Goal: Communication & Community: Answer question/provide support

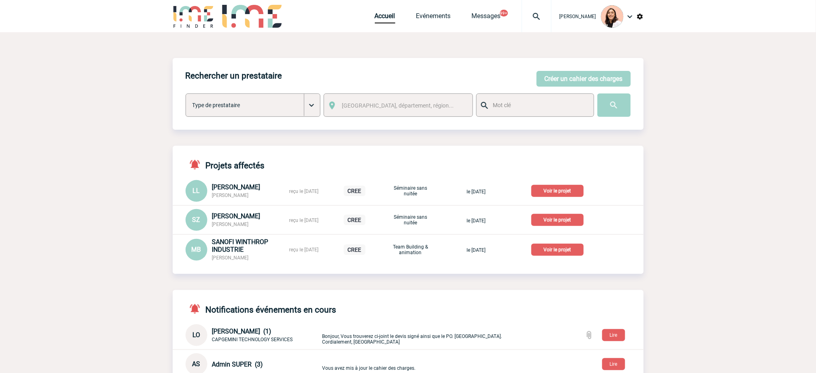
click at [538, 9] on div at bounding box center [537, 16] width 30 height 32
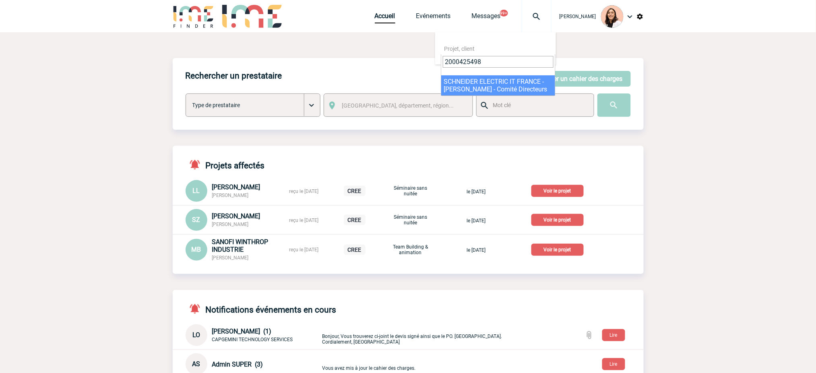
type input "2000425498"
select select "24999"
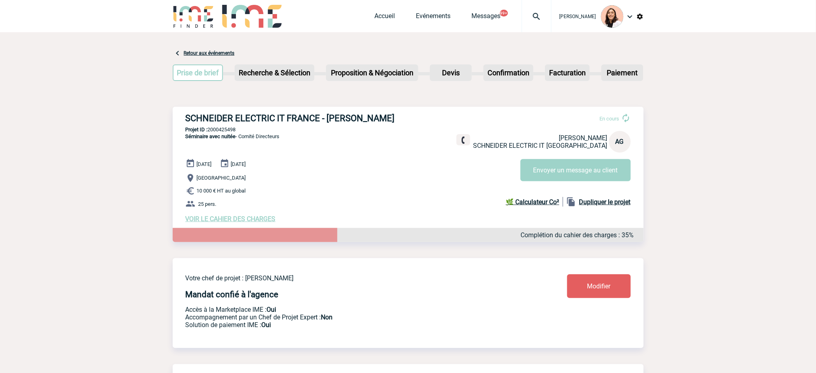
click at [541, 14] on img at bounding box center [536, 17] width 29 height 10
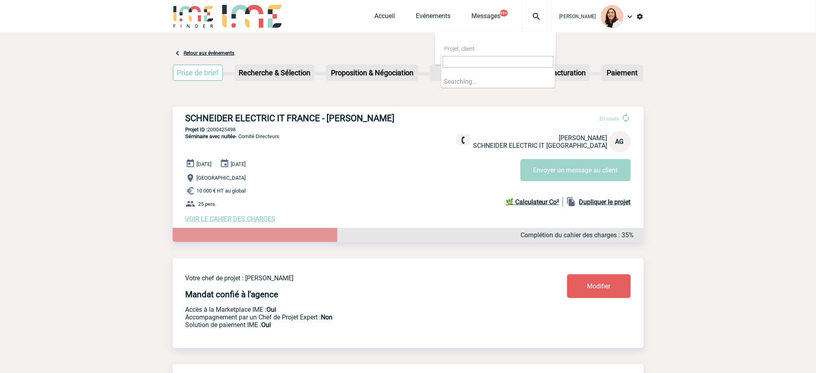
click at [520, 67] on input "search" at bounding box center [498, 62] width 111 height 12
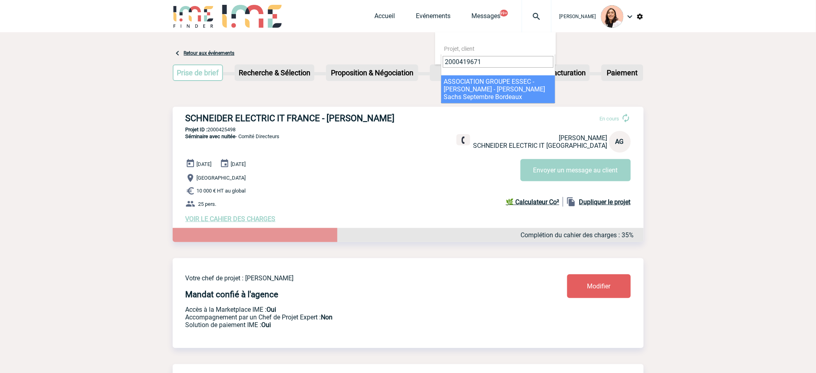
type input "2000419671"
select select "19172"
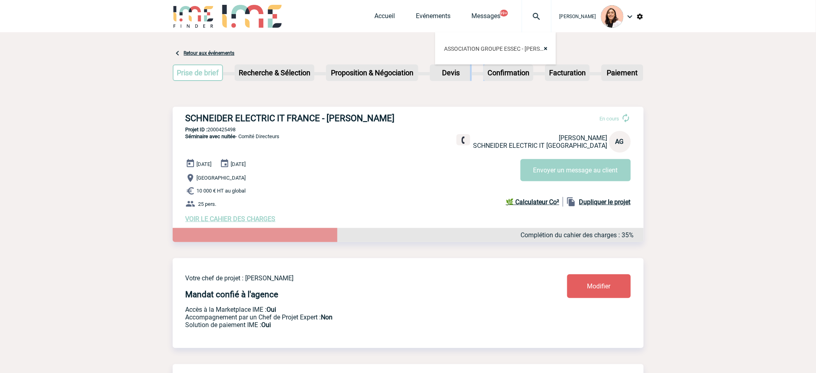
click at [473, 83] on div "Prise de brief Etape suivante Recherche & Sélection Etape suivante Devis" at bounding box center [408, 74] width 471 height 33
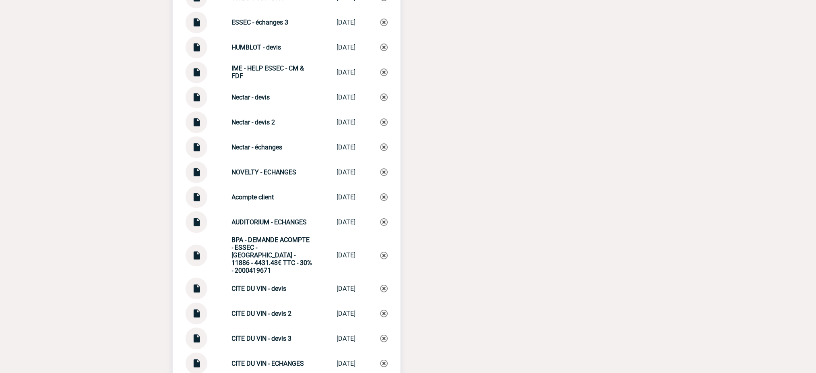
scroll to position [1664, 0]
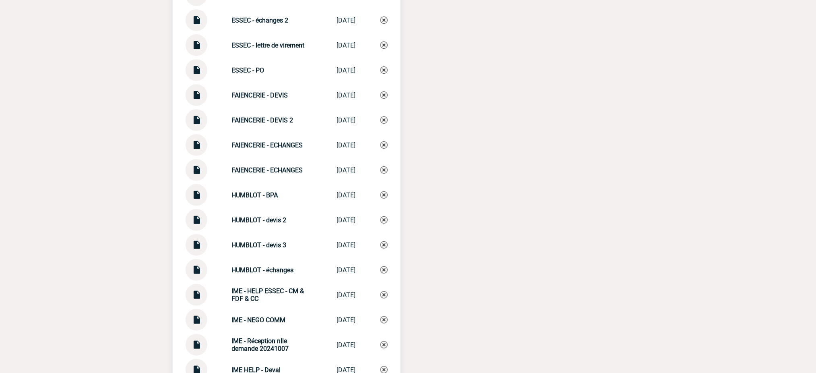
click at [200, 187] on img at bounding box center [196, 192] width 10 height 16
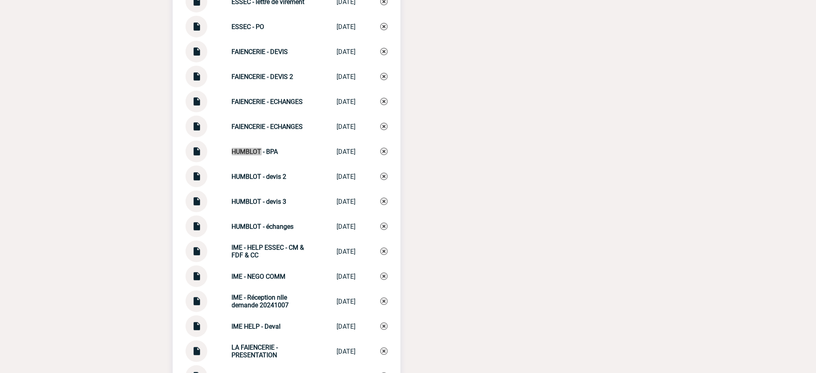
scroll to position [2365, 0]
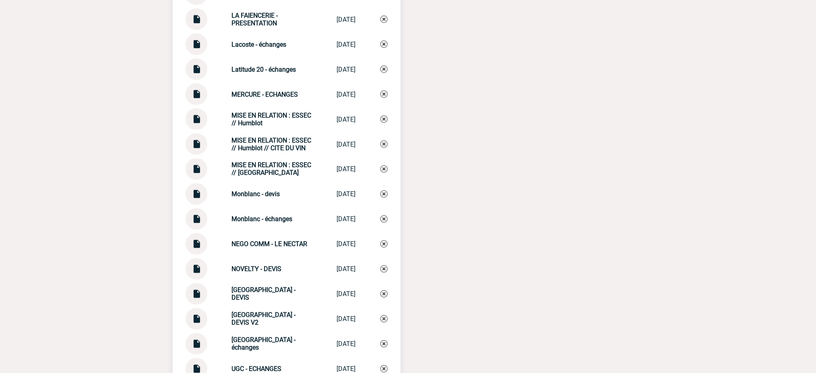
scroll to position [2633, 0]
click at [337, 165] on div "02/07/2025" at bounding box center [346, 169] width 19 height 8
drag, startPoint x: 291, startPoint y: 117, endPoint x: 217, endPoint y: 102, distance: 74.7
click at [217, 108] on div "MISE EN RELATION : ESSEC // Humblot MISE EN RELATIO... 22/09/2025" at bounding box center [287, 119] width 202 height 22
copy strong "MISE EN RELATION : ESSEC // Humblot"
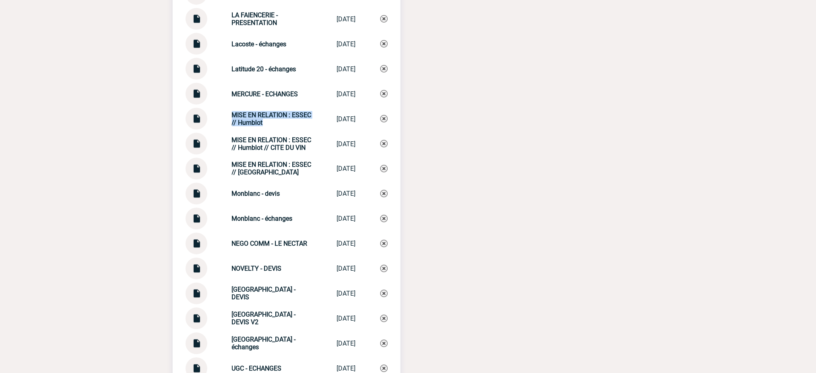
click at [386, 115] on img at bounding box center [384, 118] width 7 height 7
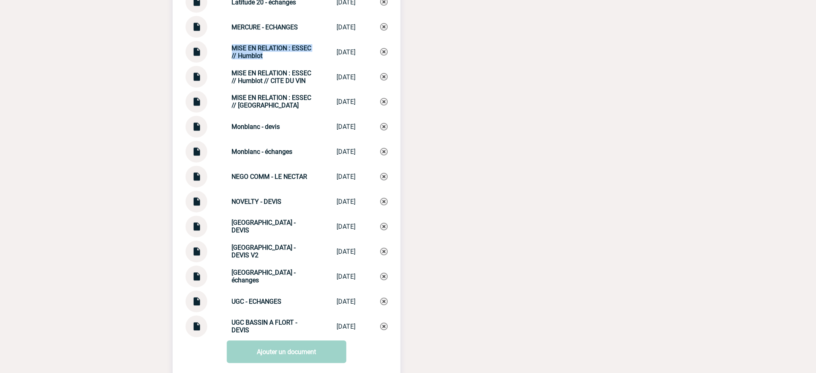
scroll to position [2766, 0]
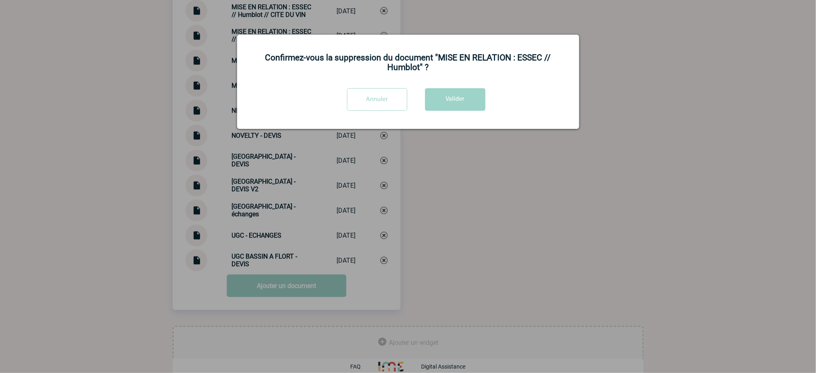
click at [433, 93] on button "Valider" at bounding box center [455, 99] width 60 height 23
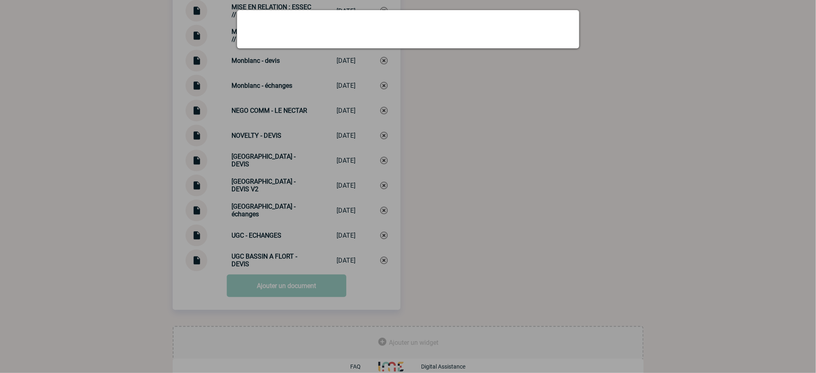
scroll to position [2741, 0]
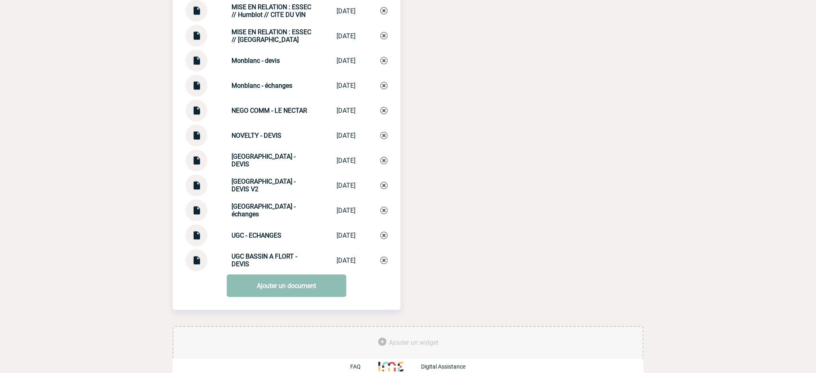
click at [306, 279] on link "Ajouter un document" at bounding box center [287, 286] width 120 height 23
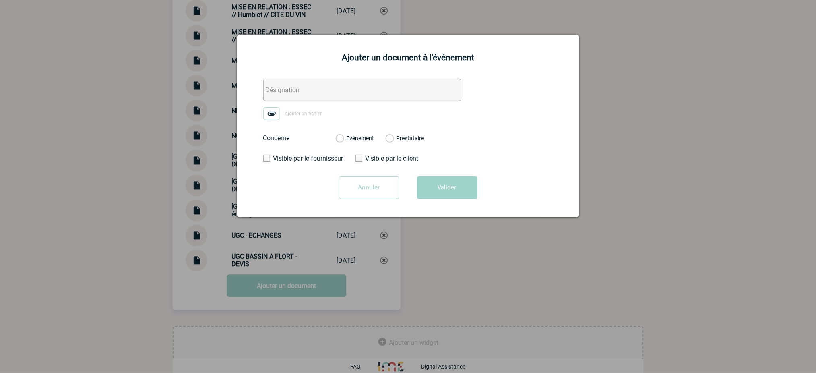
click at [344, 86] on input "text" at bounding box center [362, 90] width 198 height 23
paste input "MISE EN RELATION : ESSEC // Humblot"
type input "MISE EN RELATION : ESSEC // Humblot"
click at [272, 112] on img at bounding box center [271, 113] width 17 height 13
click at [0, 0] on input "Ajouter un fichier" at bounding box center [0, 0] width 0 height 0
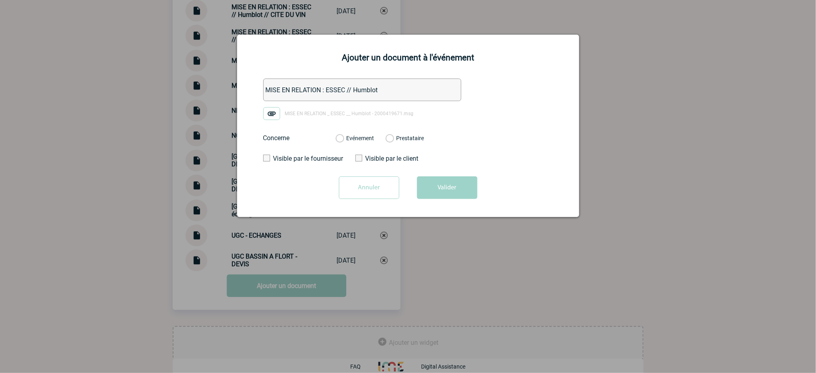
click at [344, 139] on label "Evénement" at bounding box center [340, 138] width 8 height 7
click at [0, 0] on input "Evénement" at bounding box center [0, 0] width 0 height 0
drag, startPoint x: 430, startPoint y: 176, endPoint x: 432, endPoint y: 182, distance: 6.0
click at [430, 177] on form "MISE EN RELATION : ESSEC // Humblot MISE EN RELATION _ ESSEC __ Humblot - 20004…" at bounding box center [408, 142] width 322 height 126
click at [433, 186] on button "Valider" at bounding box center [447, 187] width 60 height 23
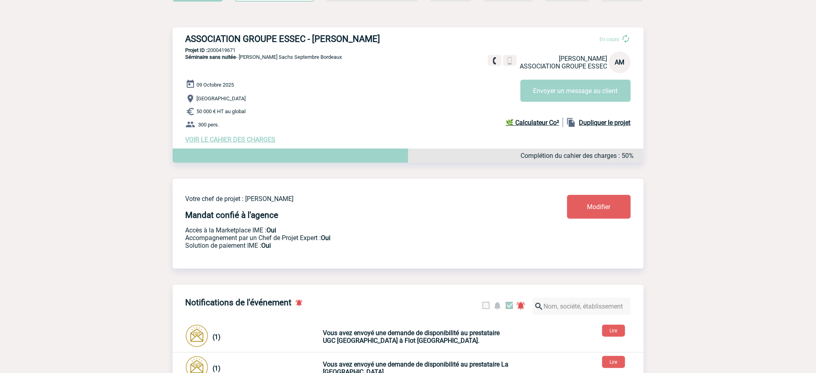
scroll to position [0, 0]
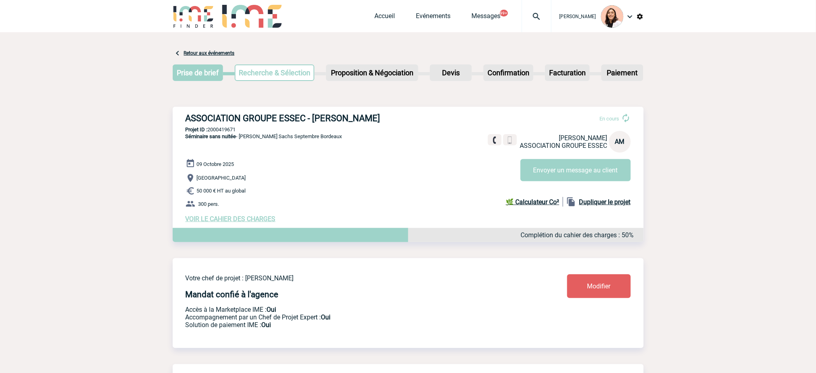
click at [231, 135] on span "Séminaire sans nuitée" at bounding box center [211, 136] width 51 height 6
click at [231, 126] on div "ASSOCIATION GROUPE ESSEC - Andrea MATULAYOVA En cours Andrea MATULAYOVA ASSOCIA…" at bounding box center [408, 168] width 471 height 122
copy p "2000419671"
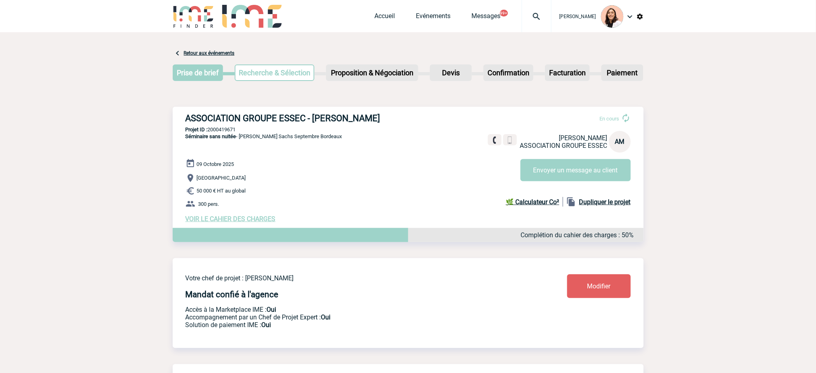
copy p "2000419671"
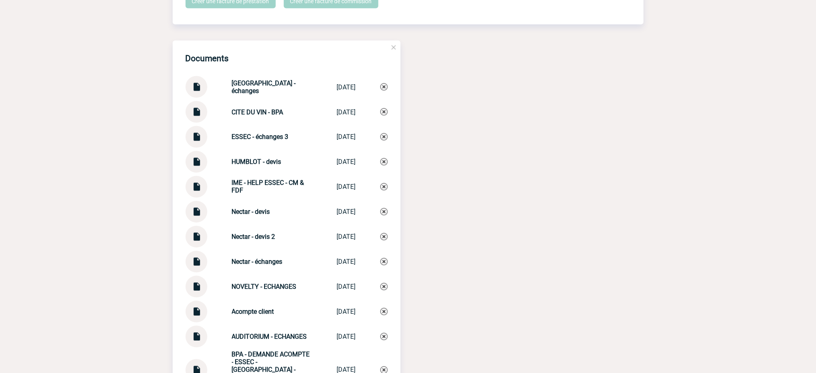
scroll to position [1557, 0]
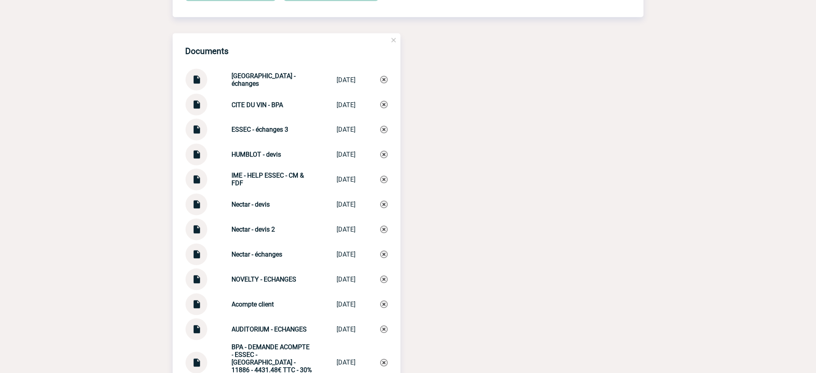
click at [237, 153] on strong "HUMBLOT - devis" at bounding box center [257, 155] width 50 height 8
copy strong "HUMBLOT"
click at [235, 154] on strong "HUMBLOT - devis" at bounding box center [257, 155] width 50 height 8
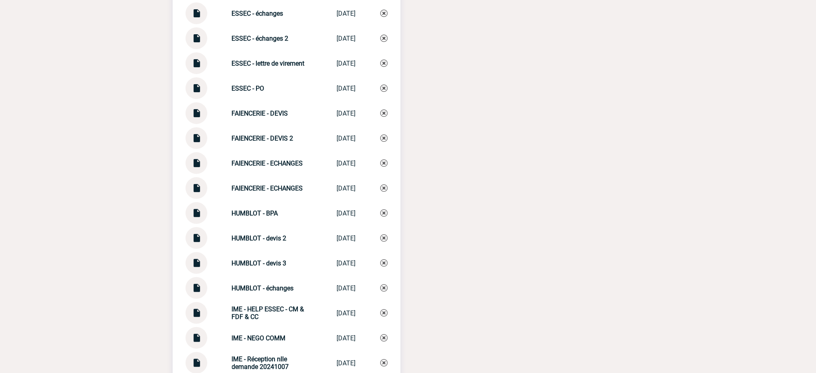
scroll to position [2255, 0]
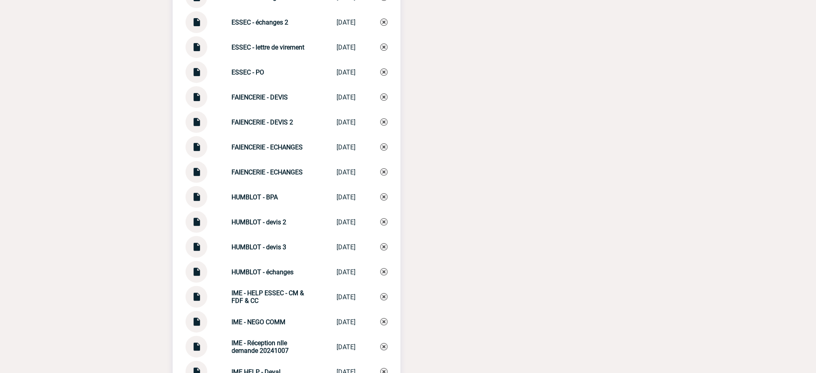
click at [194, 190] on img at bounding box center [196, 194] width 10 height 16
click at [199, 238] on img at bounding box center [196, 244] width 10 height 16
click at [199, 242] on img at bounding box center [196, 244] width 10 height 16
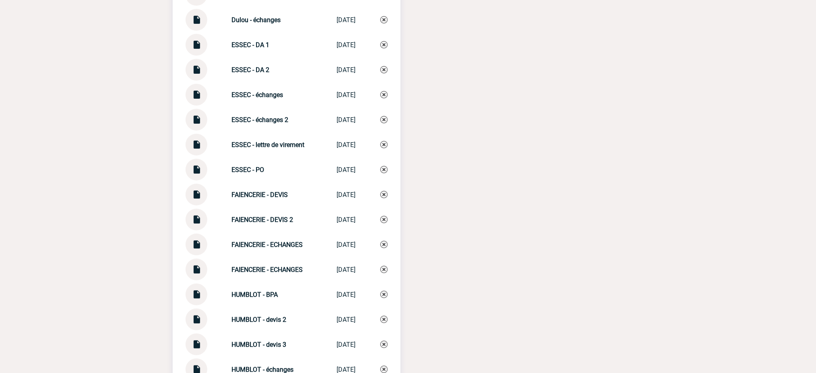
scroll to position [2172, 0]
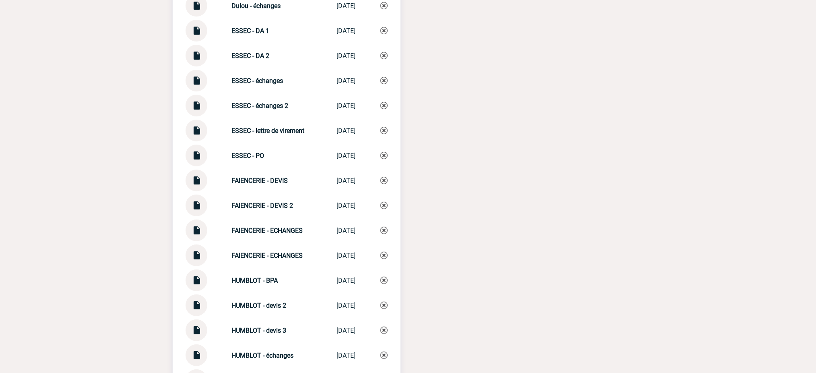
click at [202, 270] on div at bounding box center [197, 280] width 22 height 22
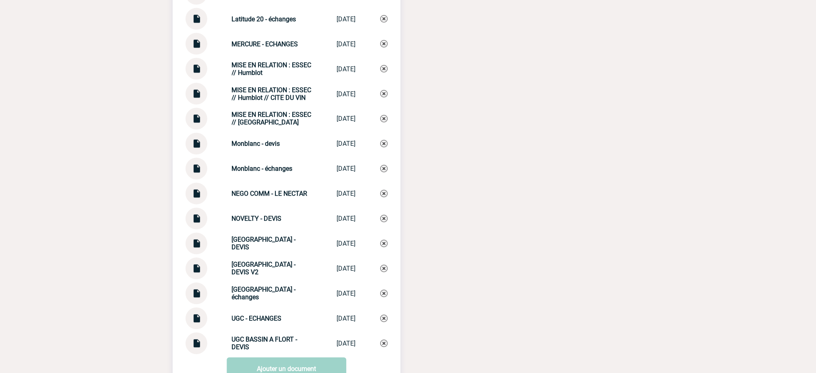
scroll to position [2709, 0]
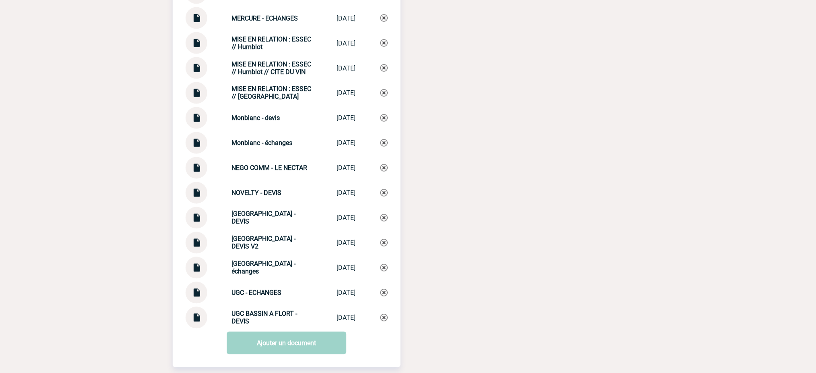
click at [287, 332] on link "Ajouter un document" at bounding box center [287, 343] width 120 height 23
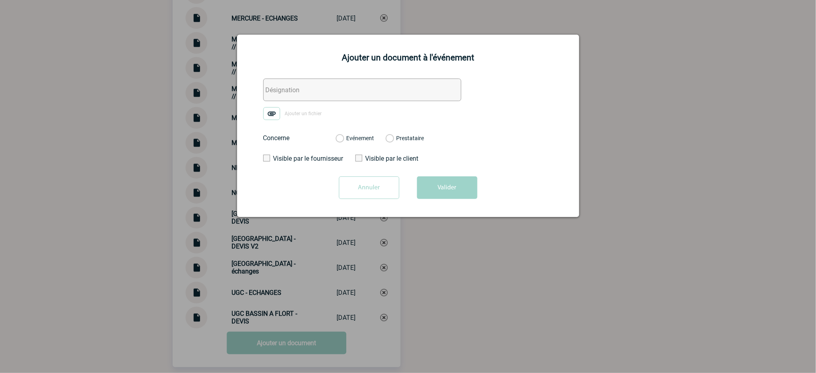
click at [381, 80] on input "text" at bounding box center [362, 90] width 198 height 23
paste input "DEMANDE ACOMPTE - 13200 - 2000419671"
type input "DEMANDE ACOMPTE - 13200 - 2000419671"
click at [272, 114] on img at bounding box center [271, 113] width 17 height 13
click at [0, 0] on input "Ajouter un fichier" at bounding box center [0, 0] width 0 height 0
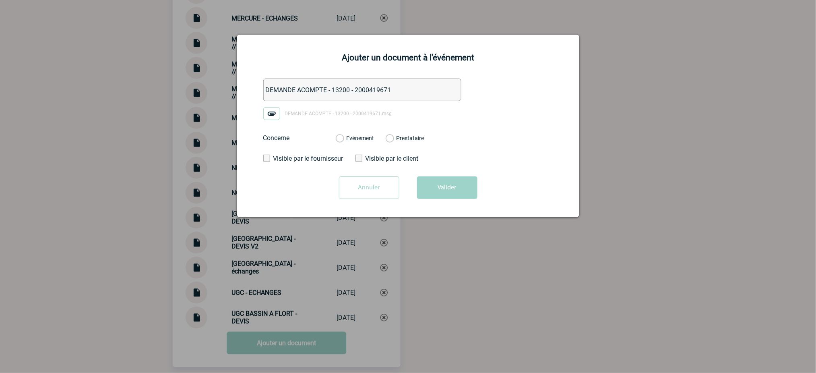
click at [362, 143] on div "Evénement Prestataire 2100067280 - UGC Ciné Cité - Bassins à Flot Bordeaux 2100…" at bounding box center [379, 138] width 101 height 21
click at [344, 139] on label "Evénement" at bounding box center [340, 138] width 8 height 7
click at [0, 0] on input "Evénement" at bounding box center [0, 0] width 0 height 0
click at [459, 196] on button "Valider" at bounding box center [447, 187] width 60 height 23
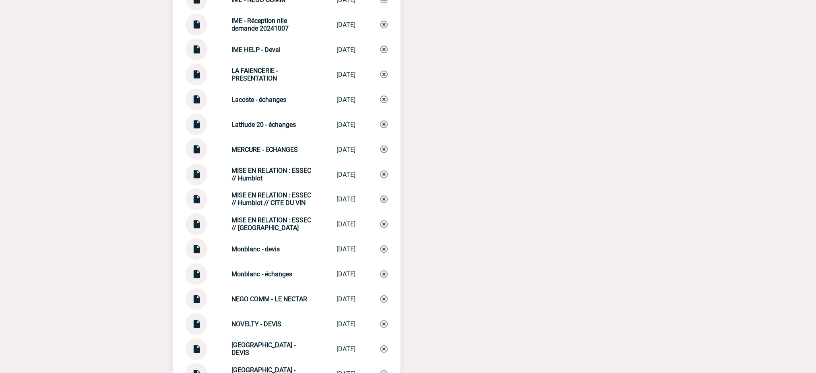
scroll to position [2601, 0]
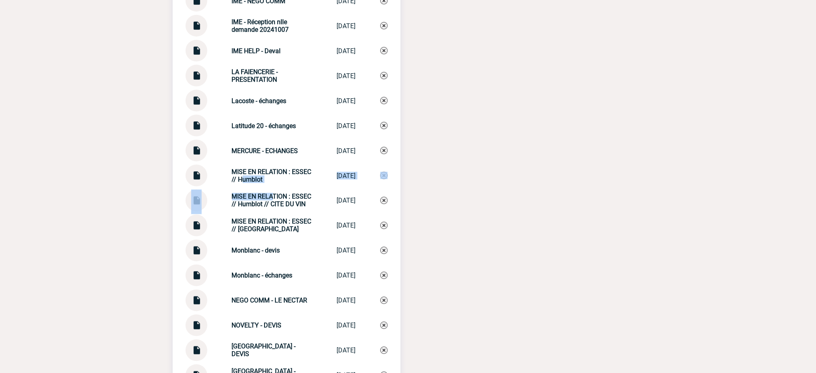
drag, startPoint x: 259, startPoint y: 176, endPoint x: 237, endPoint y: 168, distance: 23.8
click at [272, 170] on div "MISE EN RELATION : ESSEC // Humblot" at bounding box center [272, 175] width 81 height 15
drag, startPoint x: 266, startPoint y: 172, endPoint x: 227, endPoint y: 160, distance: 41.0
click at [232, 168] on div "MISE EN RELATION : ESSEC // Humblot" at bounding box center [272, 175] width 81 height 15
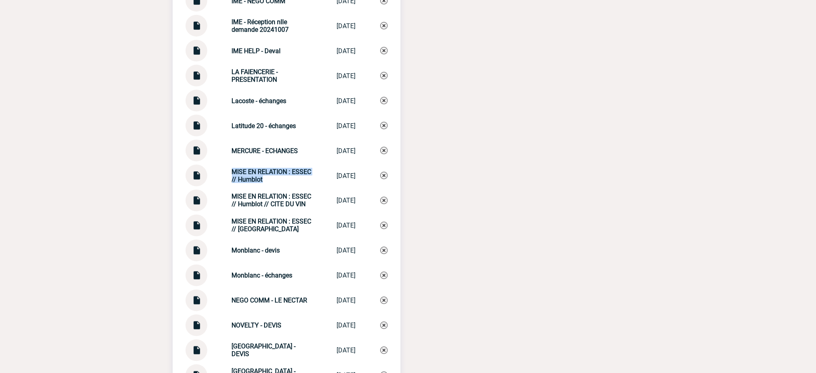
copy strong "MISE EN RELATION : ESSEC // Humblot"
click at [383, 172] on img at bounding box center [384, 175] width 7 height 7
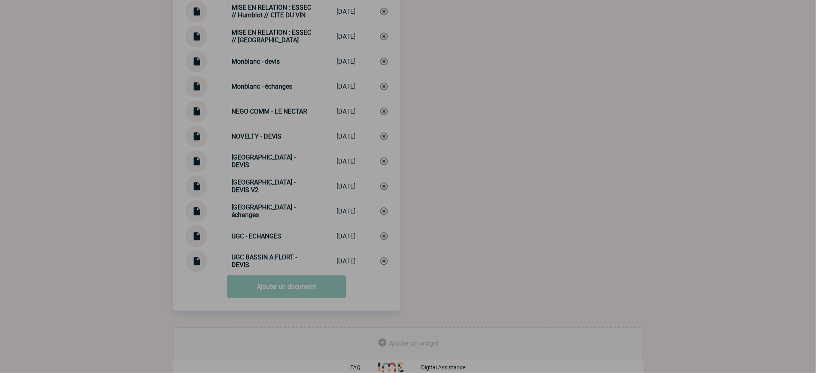
scroll to position [2791, 0]
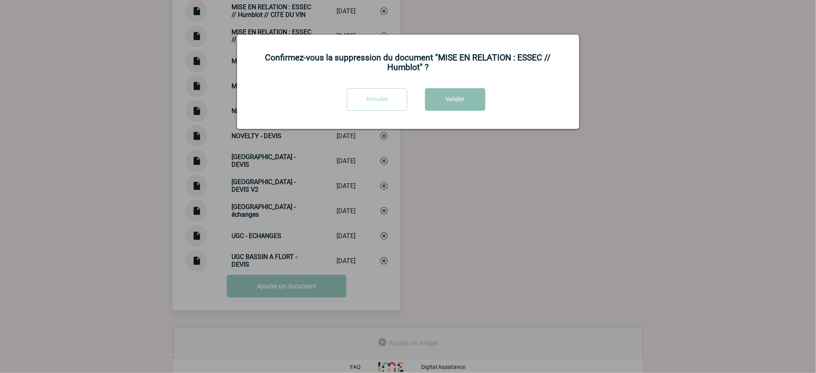
click at [460, 99] on button "Valider" at bounding box center [455, 99] width 60 height 23
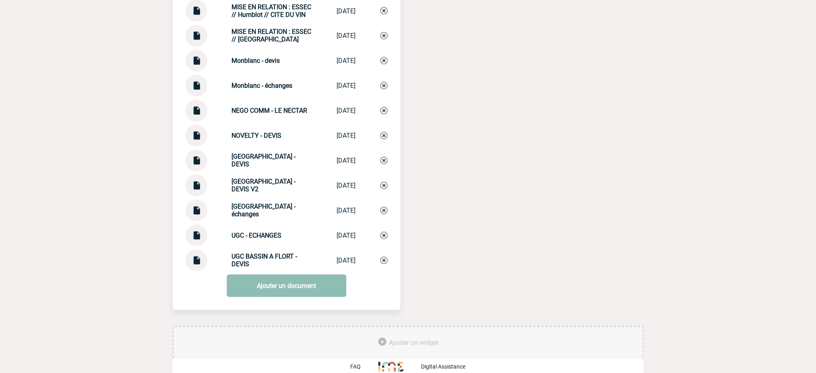
click at [304, 284] on link "Ajouter un document" at bounding box center [287, 286] width 120 height 23
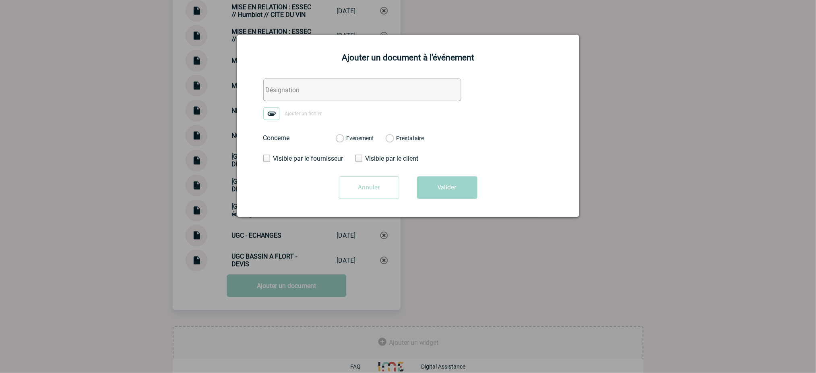
drag, startPoint x: 391, startPoint y: 95, endPoint x: 373, endPoint y: 101, distance: 19.5
click at [391, 95] on input "text" at bounding box center [362, 90] width 198 height 23
paste input "MISE EN RELATION : ESSEC // Humblot"
type input "MISE EN RELATION : ESSEC // Humblot"
click at [274, 117] on img at bounding box center [271, 113] width 17 height 13
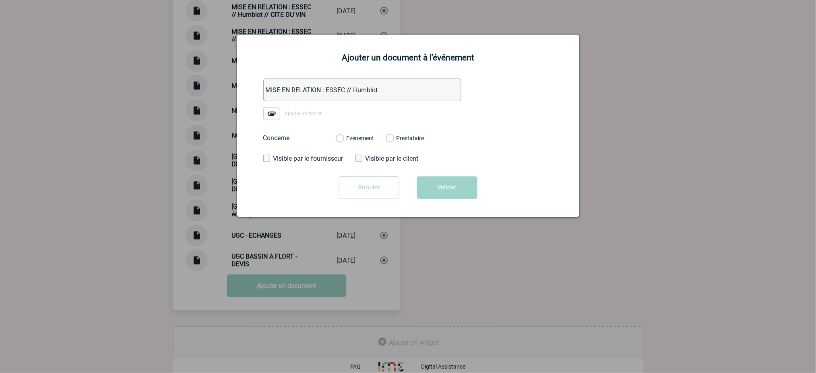
click at [0, 0] on input "Ajouter un fichier" at bounding box center [0, 0] width 0 height 0
click at [344, 139] on label "Evénement" at bounding box center [340, 138] width 8 height 7
click at [0, 0] on input "Evénement" at bounding box center [0, 0] width 0 height 0
drag, startPoint x: 447, startPoint y: 189, endPoint x: 765, endPoint y: 108, distance: 328.0
click at [449, 189] on button "Valider" at bounding box center [447, 187] width 60 height 23
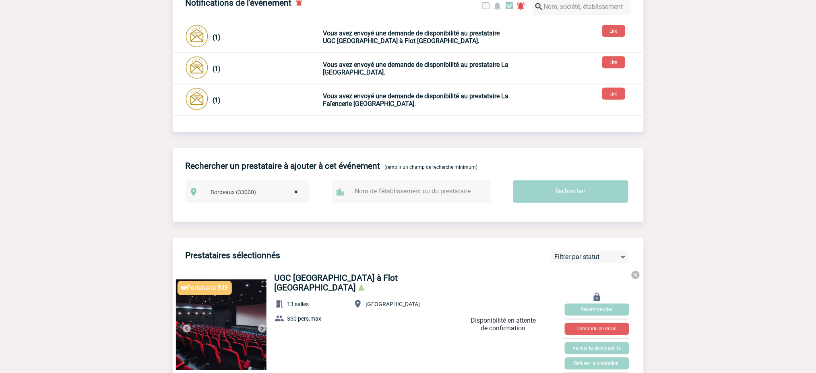
scroll to position [0, 0]
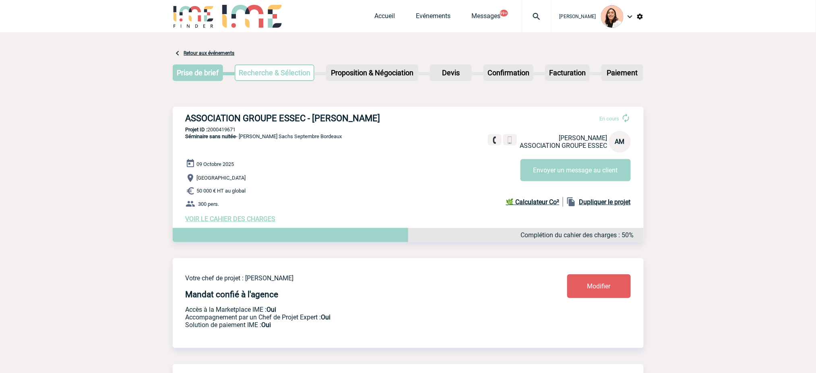
click at [536, 21] on div at bounding box center [537, 16] width 30 height 32
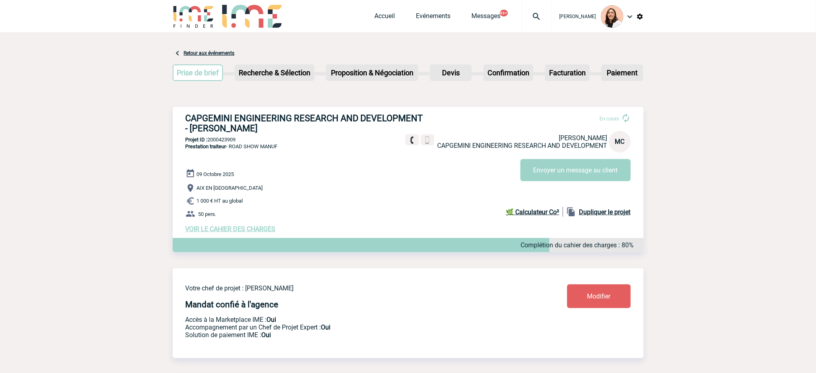
click at [540, 17] on img at bounding box center [536, 17] width 29 height 10
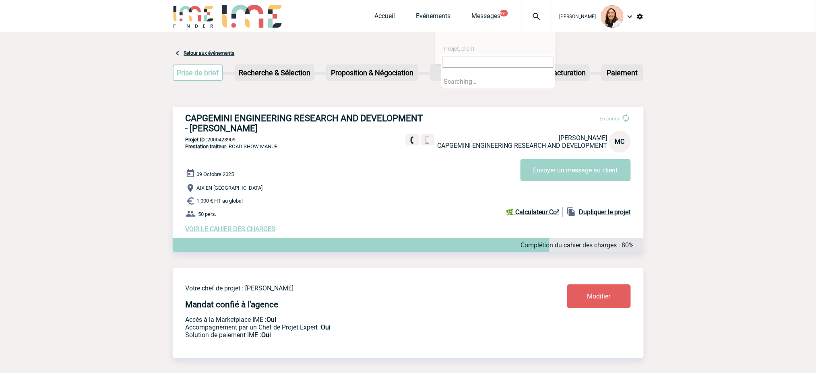
paste input "2000423909"
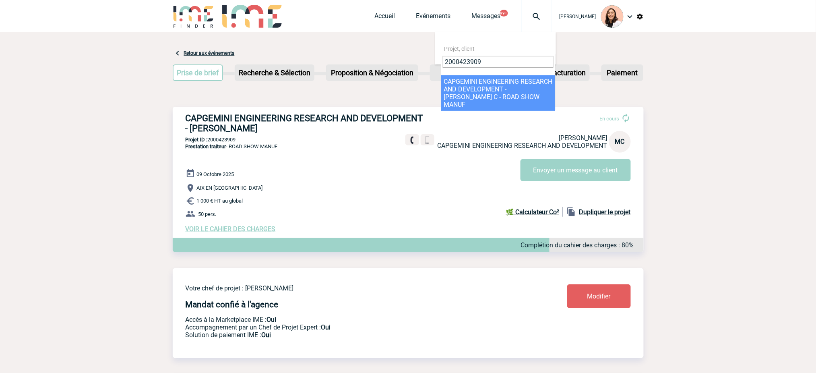
type input "2000423909"
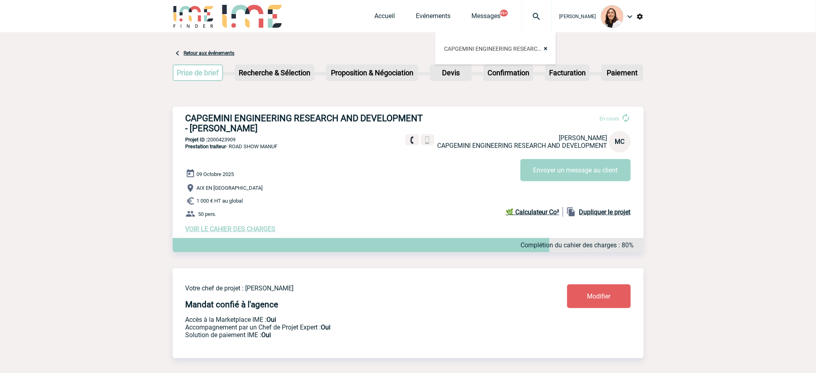
select select "23410"
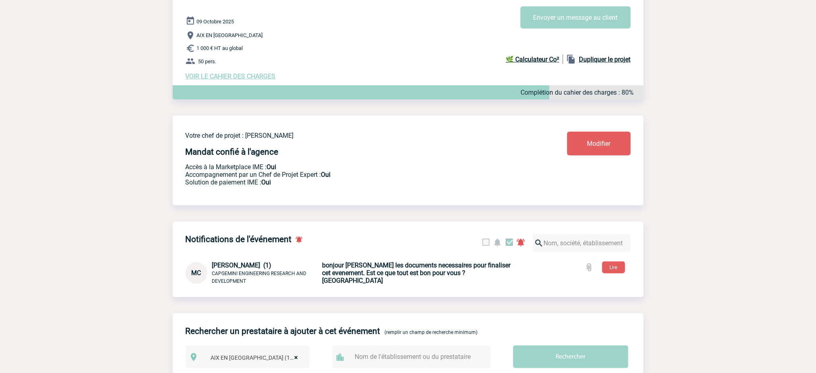
scroll to position [54, 0]
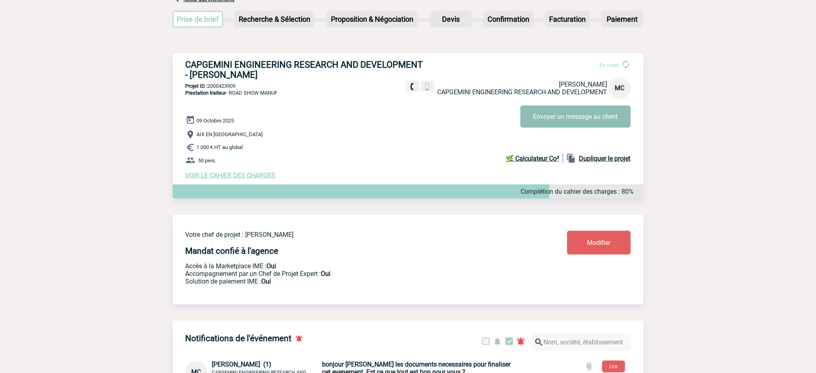
click at [601, 114] on button "Envoyer un message au client" at bounding box center [576, 117] width 110 height 22
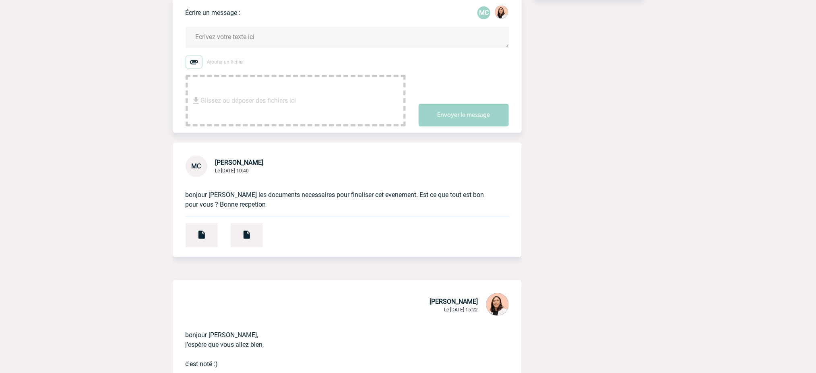
scroll to position [215, 0]
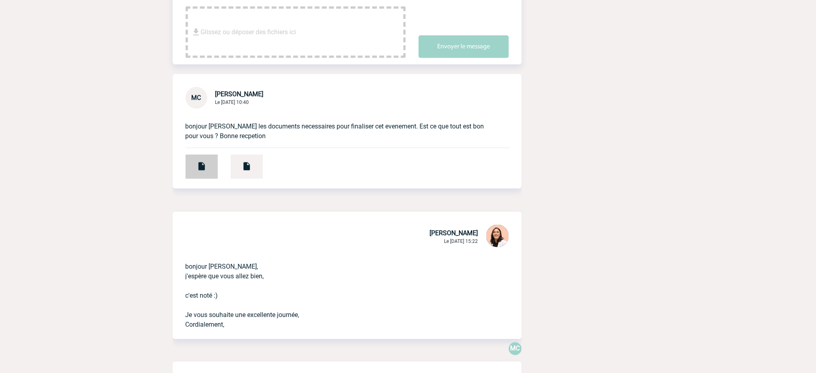
click at [207, 159] on div at bounding box center [202, 167] width 32 height 24
click at [248, 177] on div at bounding box center [247, 167] width 32 height 24
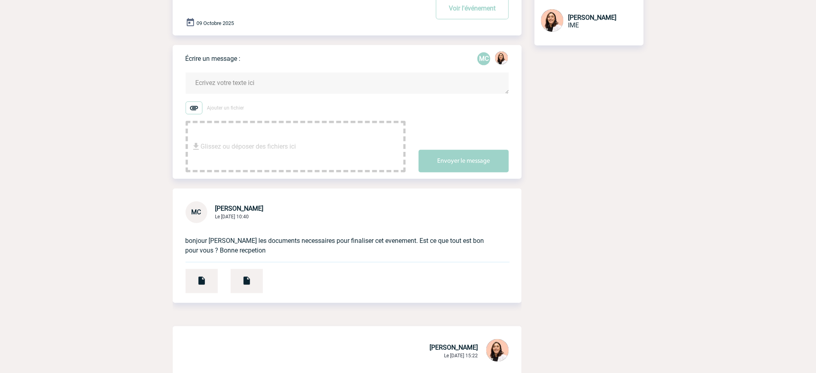
scroll to position [0, 0]
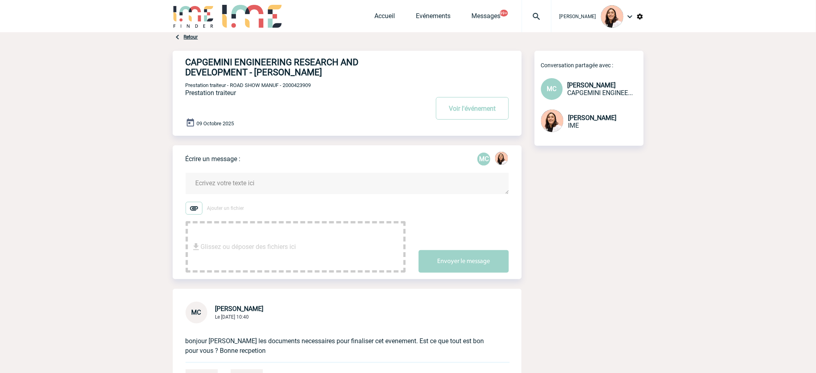
click at [297, 88] on span "Prestation traiteur - ROAD SHOW MANUF - 2000423909" at bounding box center [249, 85] width 126 height 6
copy span "2000423909"
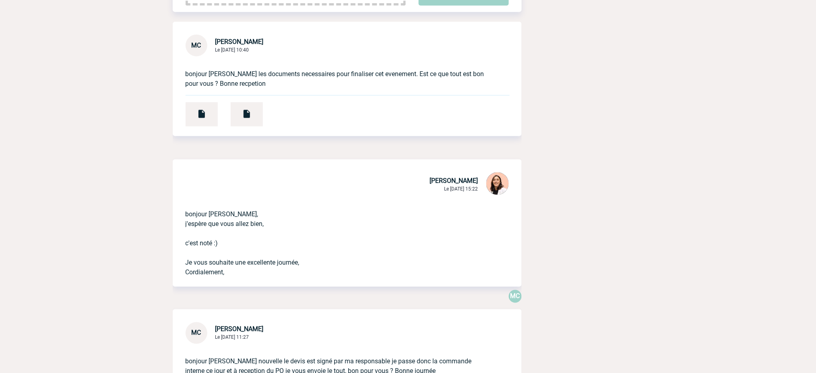
scroll to position [268, 0]
drag, startPoint x: 250, startPoint y: 276, endPoint x: 187, endPoint y: 216, distance: 87.2
click at [187, 216] on p "bonjour [PERSON_NAME], j'espère que vous allez bien, c'est noté :) Je vous souh…" at bounding box center [336, 235] width 301 height 81
copy p "bonjour [PERSON_NAME], j'espère que vous allez bien, c'est noté :) Je vous souh…"
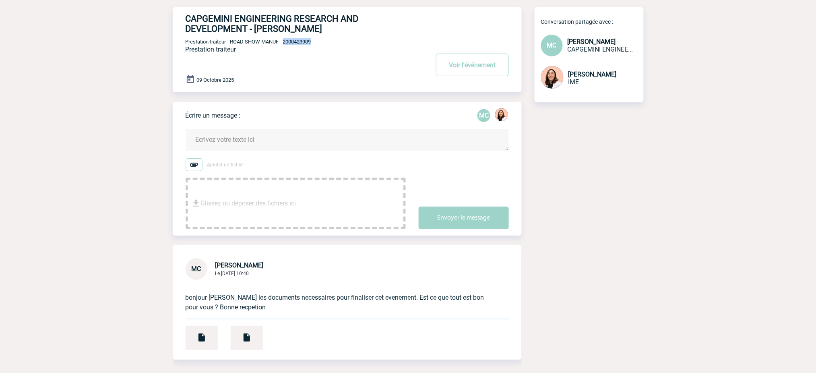
scroll to position [0, 0]
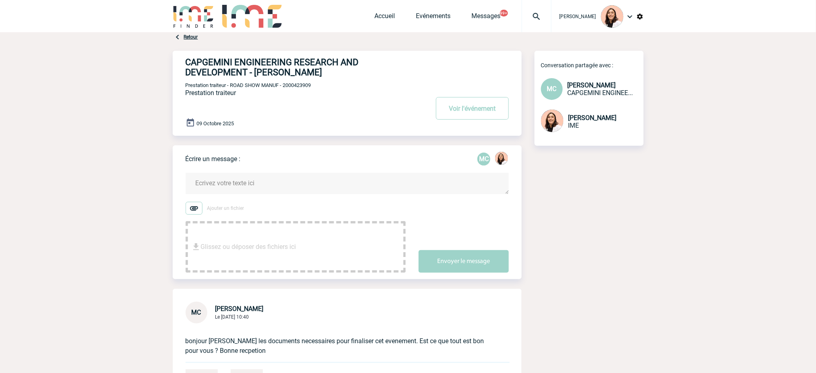
click at [246, 193] on textarea at bounding box center [347, 183] width 323 height 21
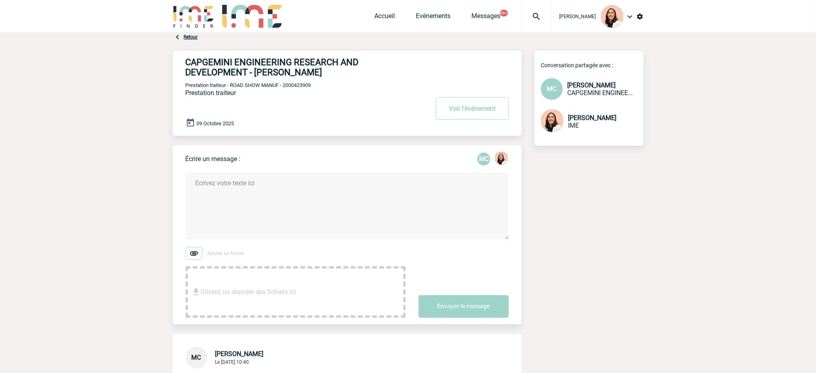
paste textarea "bonjour [PERSON_NAME], j'espère que vous allez bien, c'est noté :) Je vous souh…"
drag, startPoint x: 259, startPoint y: 204, endPoint x: 213, endPoint y: 213, distance: 46.8
click at [213, 213] on textarea "bonjour [PERSON_NAME], j'espère que vous allez bien, c'est noté :) Je vous souh…" at bounding box center [347, 206] width 323 height 66
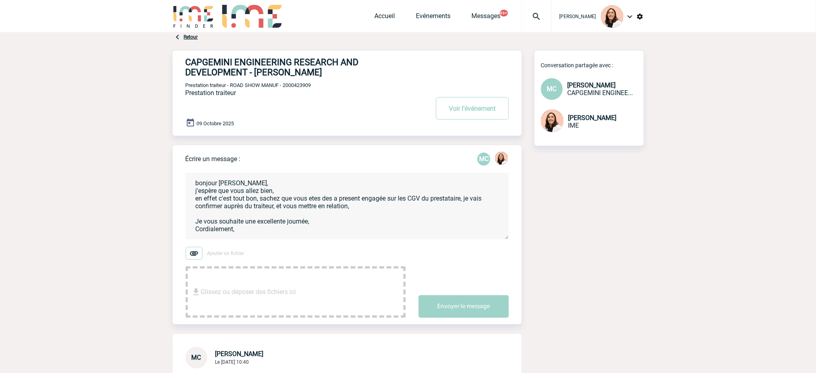
click at [284, 193] on textarea "bonjour [PERSON_NAME], j'espère que vous allez bien, en effet c'est tout bon, s…" at bounding box center [347, 206] width 323 height 66
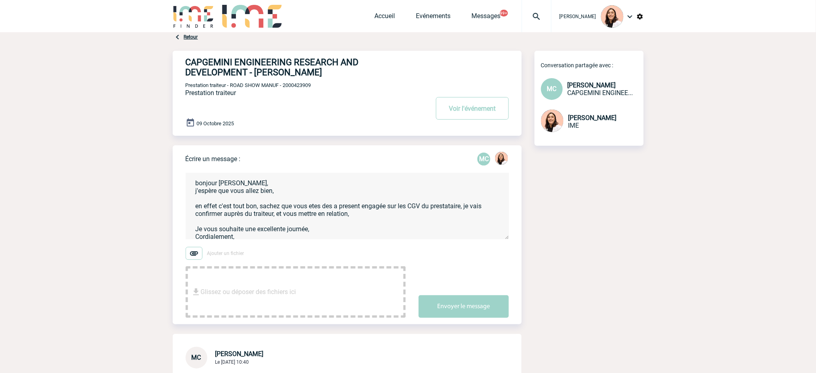
click at [316, 209] on textarea "bonjour [PERSON_NAME], j'espère que vous allez bien, en effet c'est tout bon, s…" at bounding box center [347, 206] width 323 height 66
click at [354, 204] on textarea "bonjour [PERSON_NAME], j'espère que vous allez bien, en effet c'est tout bon, s…" at bounding box center [347, 206] width 323 height 66
click at [392, 230] on textarea "bonjour [PERSON_NAME], j'espère que vous allez bien, en effet c'est tout bon, s…" at bounding box center [347, 206] width 323 height 66
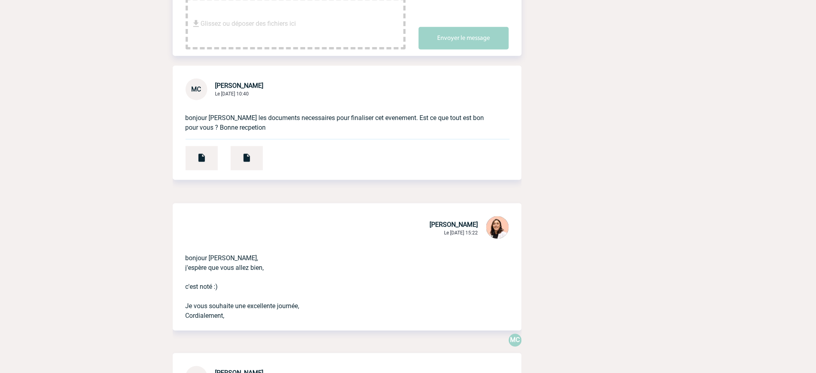
scroll to position [107, 0]
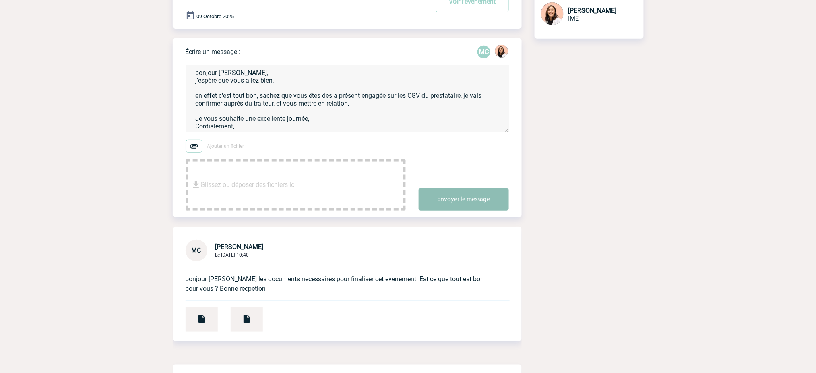
type textarea "bonjour [PERSON_NAME], j'espère que vous allez bien, en effet c'est tout bon, s…"
click at [476, 197] on button "Envoyer le message" at bounding box center [464, 199] width 90 height 23
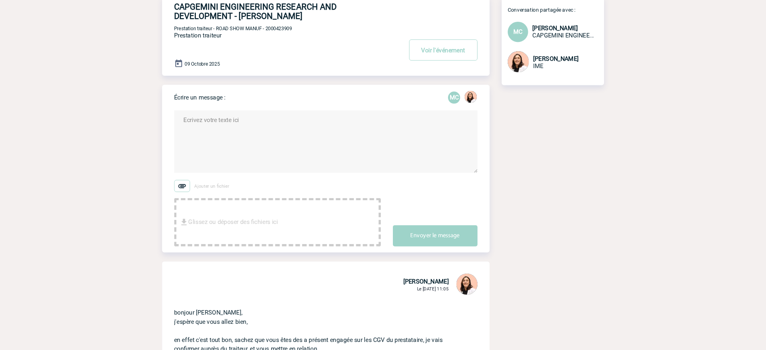
scroll to position [0, 0]
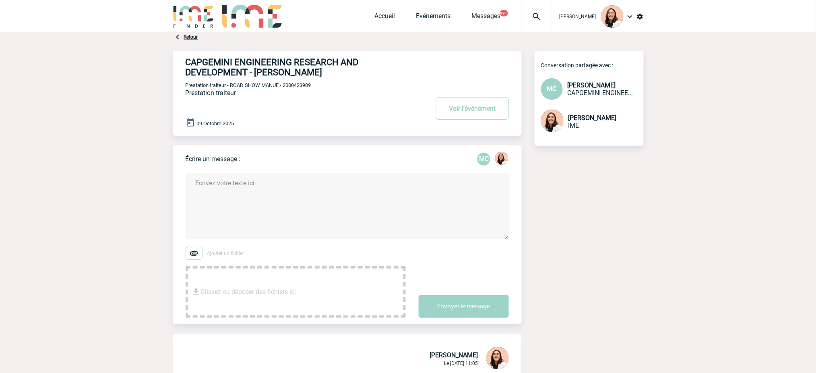
click at [222, 64] on h4 "CAPGEMINI ENGINEERING RESEARCH AND DEVELOPMENT - [PERSON_NAME]" at bounding box center [295, 67] width 219 height 20
copy h4 "CAPGEMINI"
drag, startPoint x: 331, startPoint y: 105, endPoint x: 332, endPoint y: 87, distance: 18.6
click at [331, 102] on div "CAPGEMINI ENGINEERING RESEARCH AND DEVELOPMENT - [PERSON_NAME] Voir l'événement…" at bounding box center [354, 90] width 336 height 79
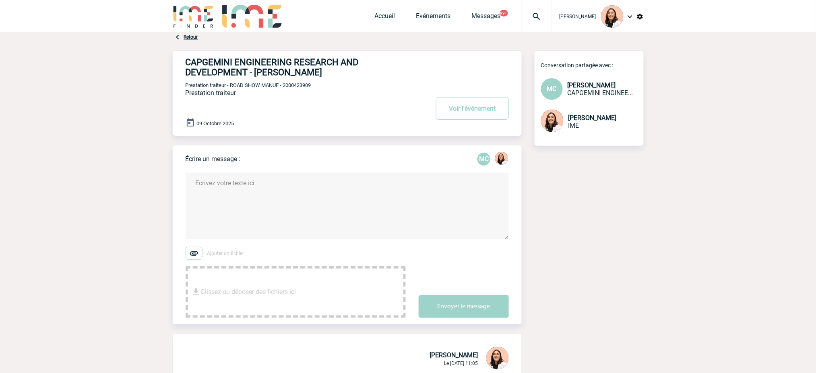
drag, startPoint x: 317, startPoint y: 71, endPoint x: 255, endPoint y: 76, distance: 62.2
click at [255, 76] on h4 "CAPGEMINI ENGINEERING RESEARCH AND DEVELOPMENT - [PERSON_NAME]" at bounding box center [295, 67] width 219 height 20
copy h4 "[PERSON_NAME]"
